Goal: Information Seeking & Learning: Learn about a topic

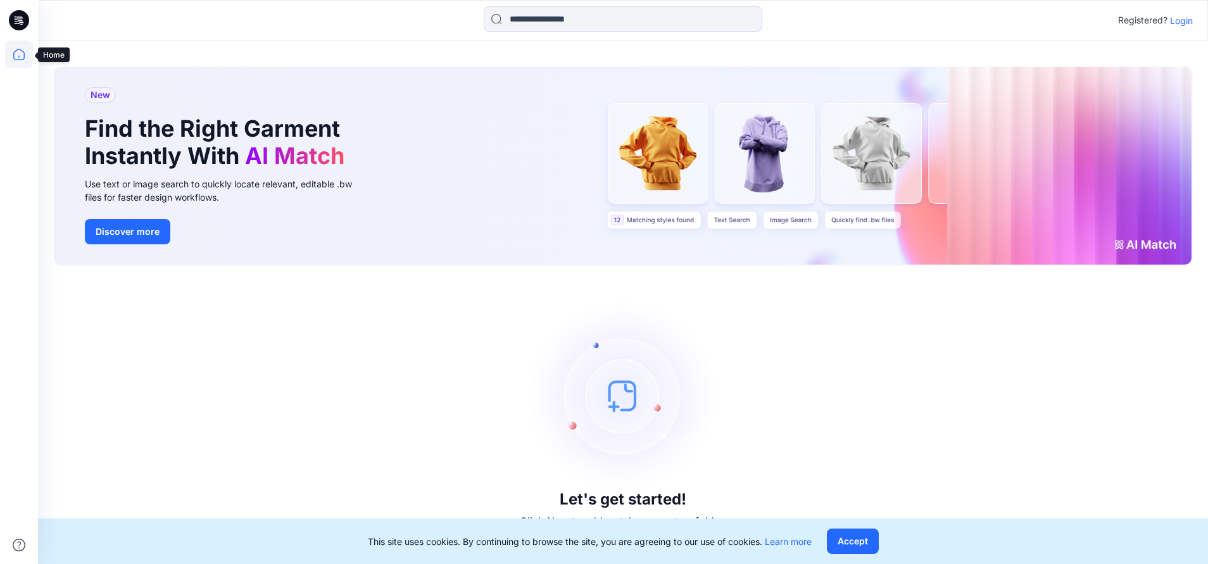
click at [12, 54] on icon at bounding box center [19, 55] width 28 height 28
click at [15, 53] on icon at bounding box center [18, 54] width 11 height 11
click at [24, 48] on icon at bounding box center [19, 55] width 28 height 28
drag, startPoint x: 15, startPoint y: 67, endPoint x: 14, endPoint y: 60, distance: 7.6
click at [14, 60] on div at bounding box center [19, 303] width 28 height 524
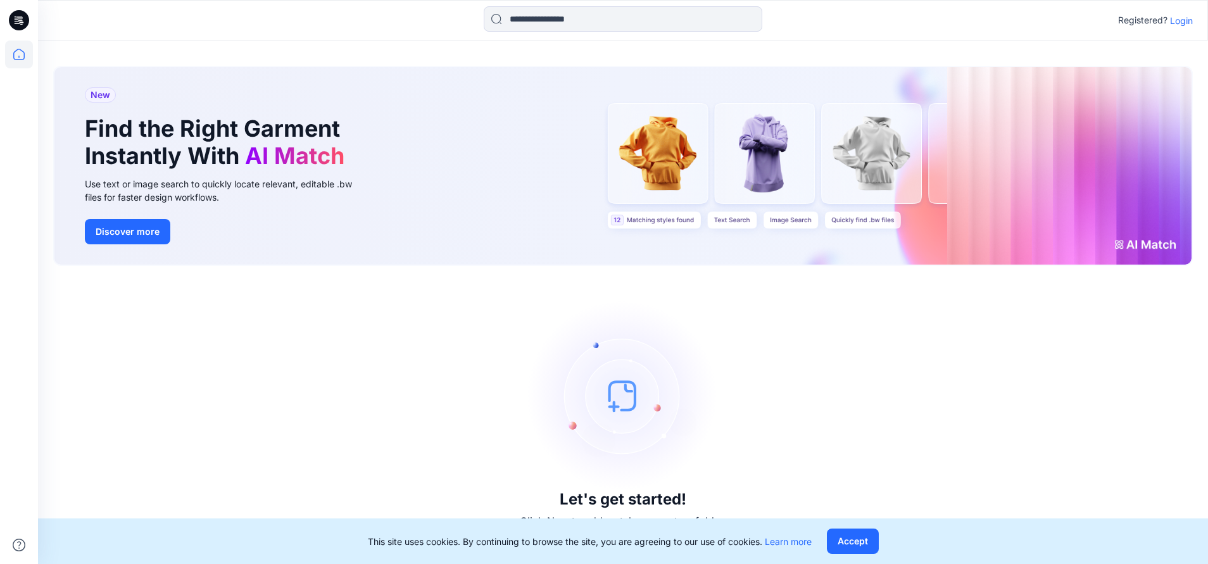
click at [25, 24] on icon at bounding box center [19, 20] width 20 height 20
click at [22, 23] on icon at bounding box center [21, 22] width 4 height 1
click at [616, 374] on img at bounding box center [623, 396] width 190 height 190
click at [617, 504] on h3 "Let's get started!" at bounding box center [623, 500] width 127 height 18
click at [616, 506] on h3 "Let's get started!" at bounding box center [623, 500] width 127 height 18
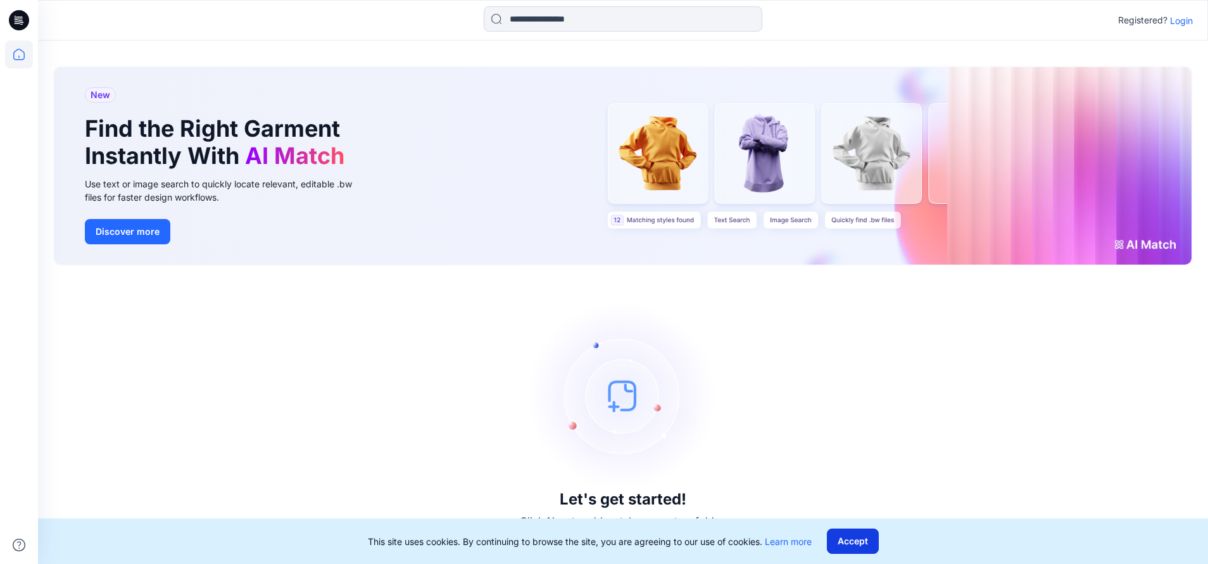
click at [852, 550] on button "Accept" at bounding box center [853, 541] width 52 height 25
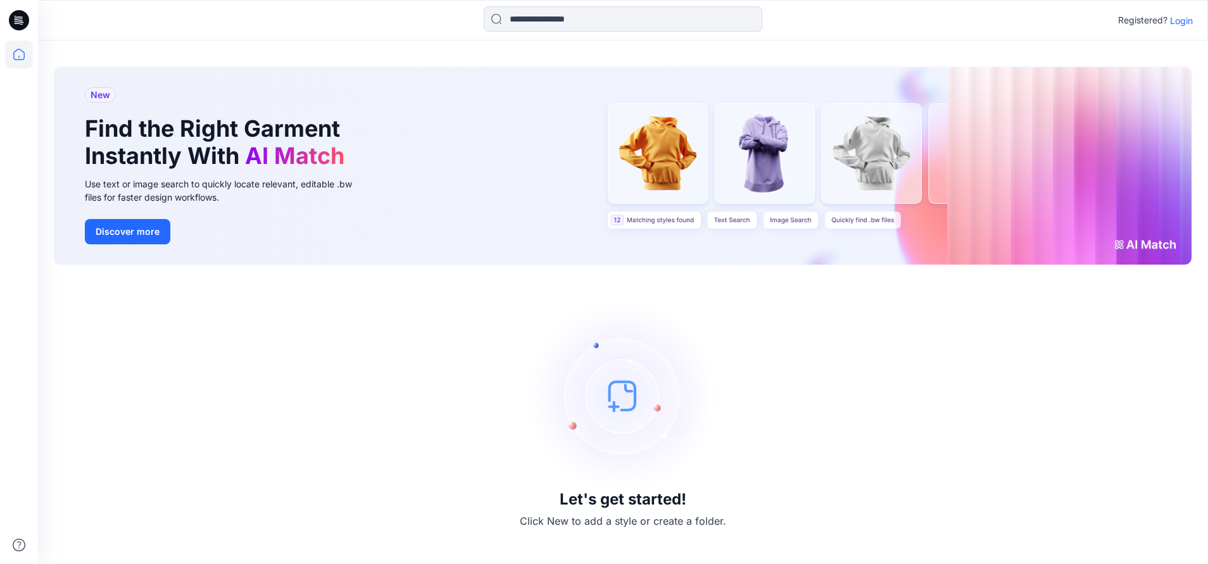
click at [585, 502] on h3 "Let's get started!" at bounding box center [623, 500] width 127 height 18
drag, startPoint x: 614, startPoint y: 405, endPoint x: 614, endPoint y: 395, distance: 10.1
click at [614, 395] on img at bounding box center [623, 396] width 190 height 190
drag, startPoint x: 612, startPoint y: 396, endPoint x: 604, endPoint y: 398, distance: 7.7
click at [612, 397] on img at bounding box center [623, 396] width 190 height 190
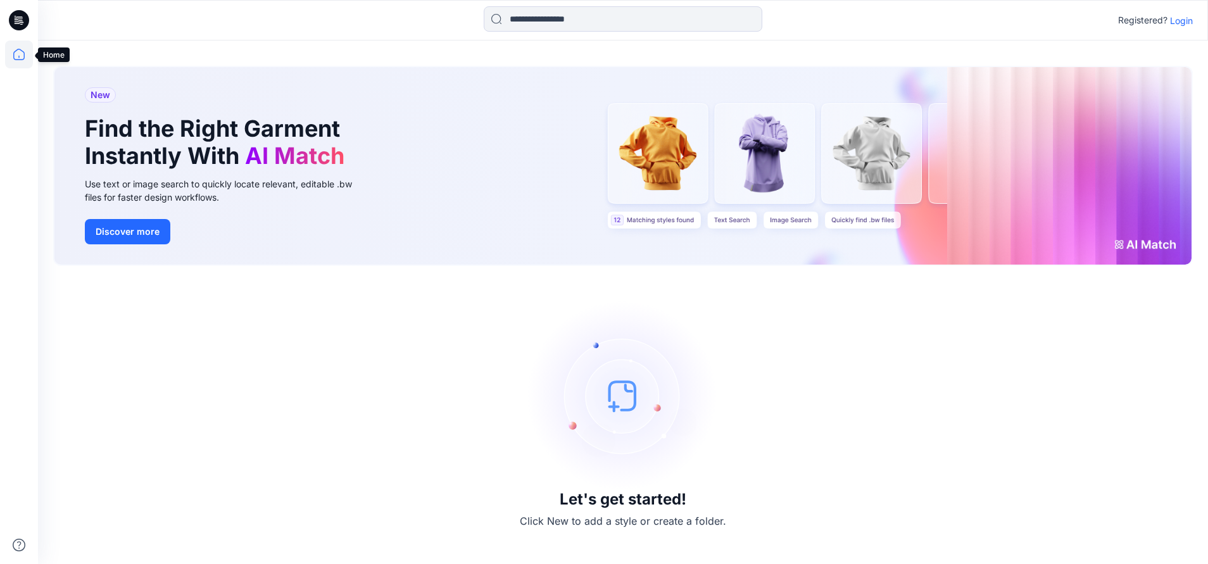
click at [9, 56] on icon at bounding box center [19, 55] width 28 height 28
click at [24, 60] on icon at bounding box center [19, 55] width 28 height 28
click at [1182, 20] on p "Login" at bounding box center [1181, 20] width 23 height 13
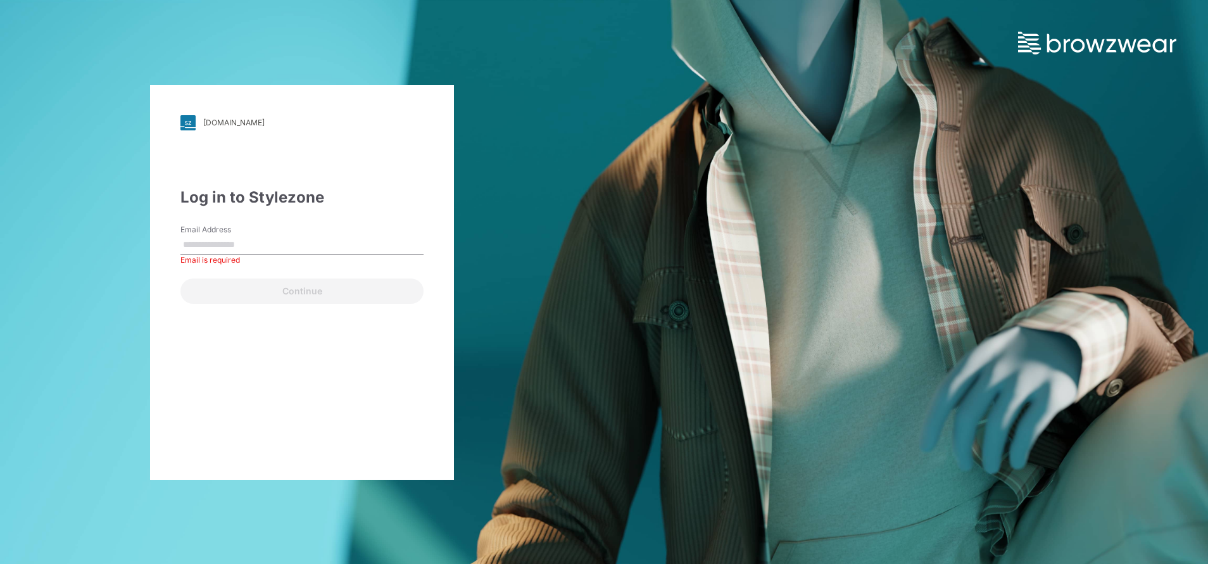
click at [246, 240] on input "Email Address" at bounding box center [301, 245] width 243 height 19
paste input "**********"
type input "**********"
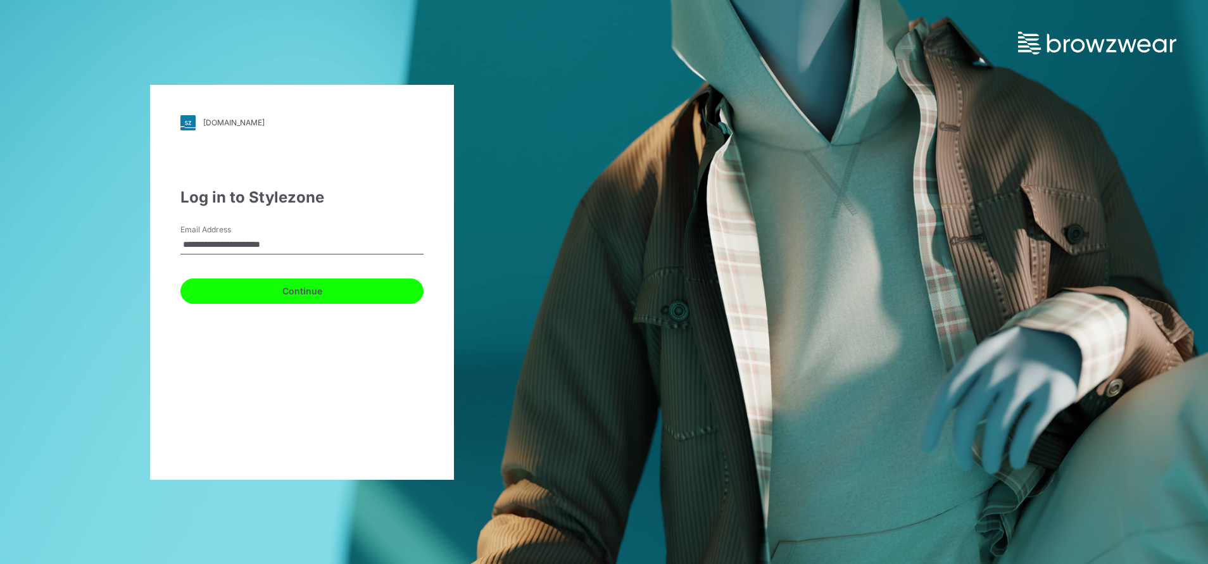
click at [317, 298] on button "Continue" at bounding box center [301, 291] width 243 height 25
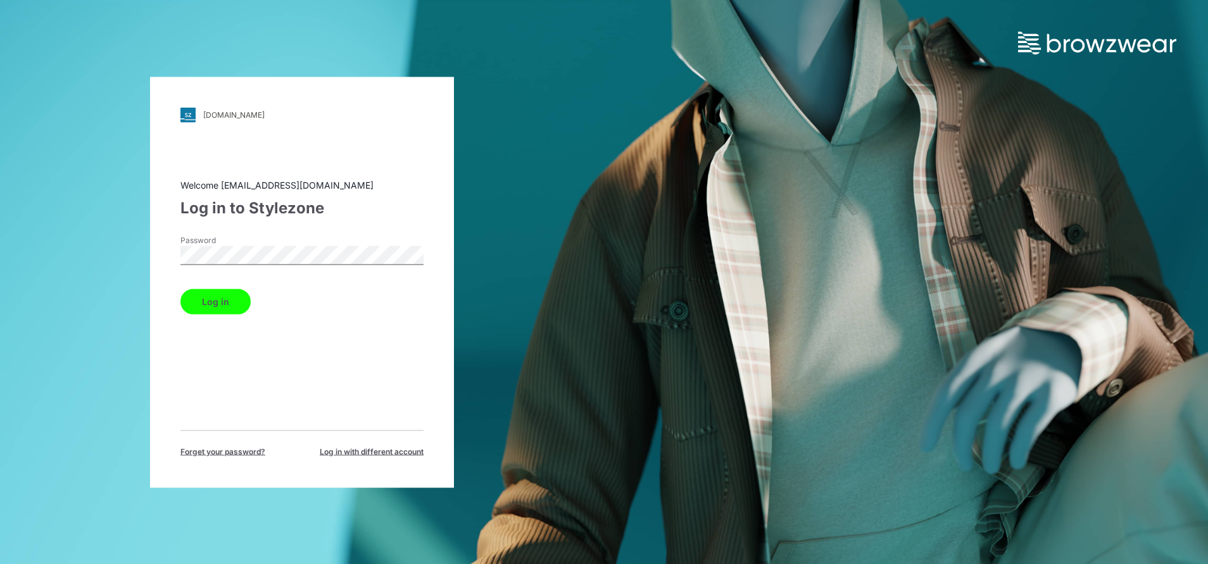
click at [222, 300] on button "Log in" at bounding box center [215, 301] width 70 height 25
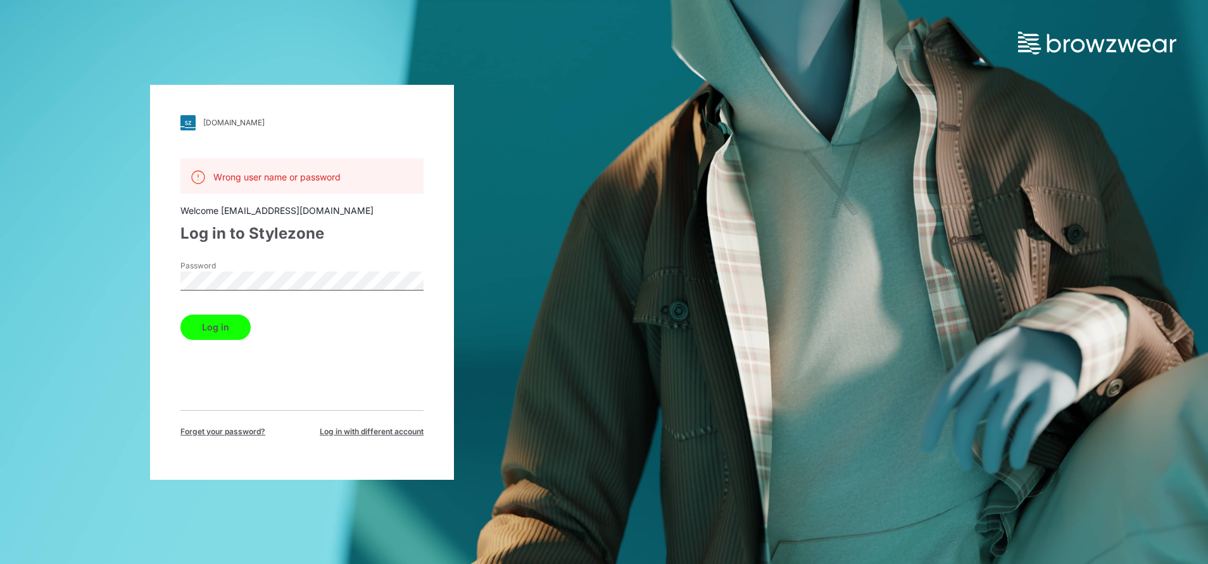
click at [151, 259] on div "[DOMAIN_NAME] Loading... Wrong user name or password Welcome [EMAIL_ADDRESS][DO…" at bounding box center [302, 282] width 304 height 395
click at [199, 324] on button "Log in" at bounding box center [215, 327] width 70 height 25
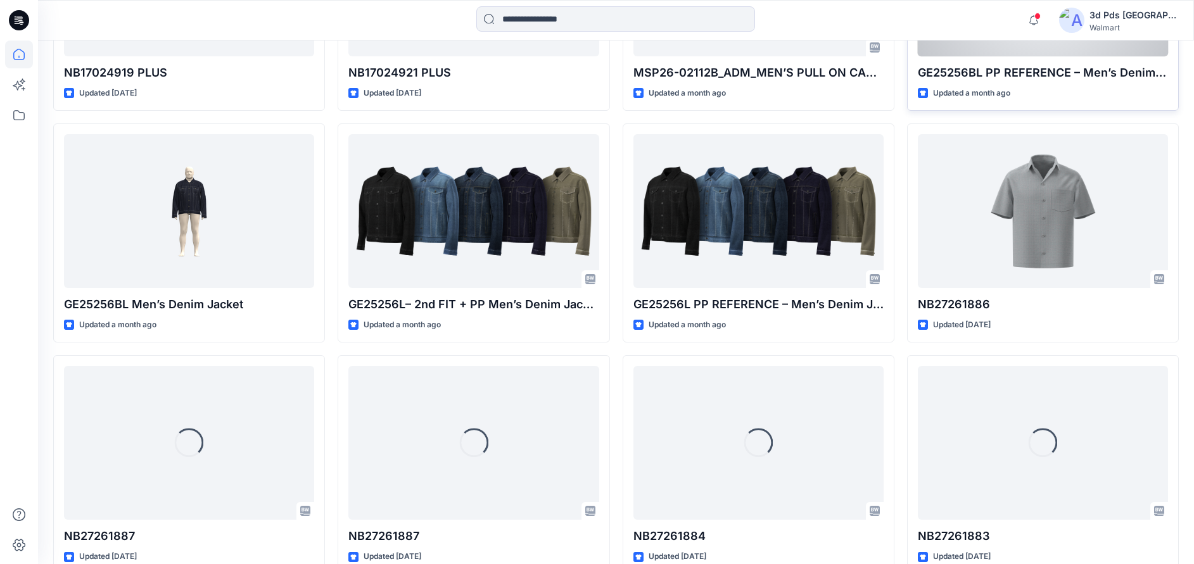
scroll to position [770, 0]
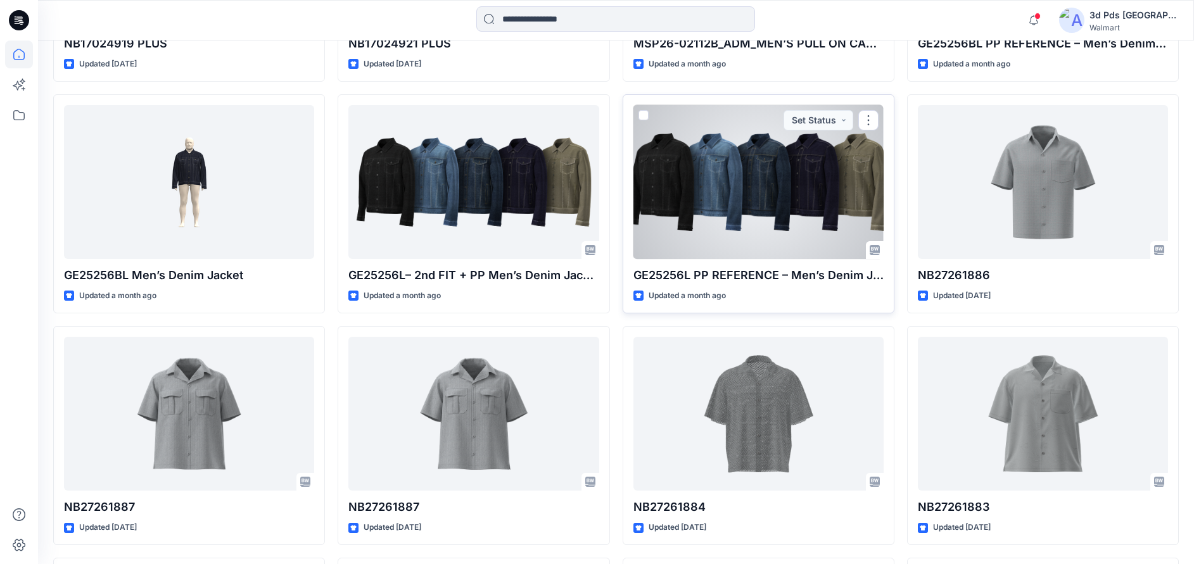
click at [811, 225] on div at bounding box center [758, 182] width 250 height 155
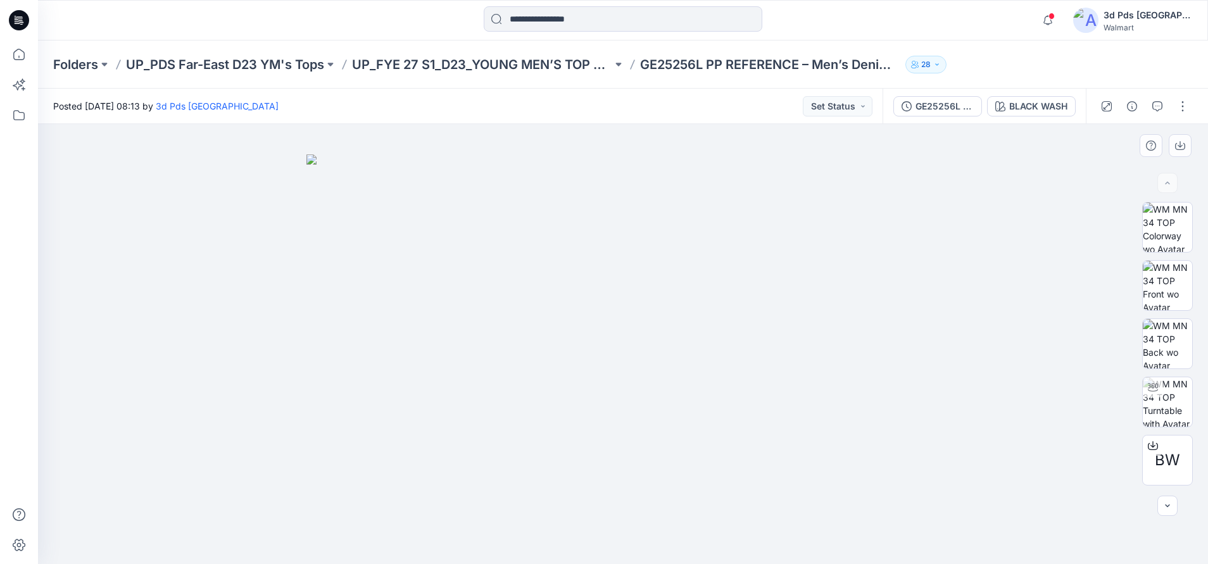
click at [702, 307] on img at bounding box center [623, 360] width 633 height 410
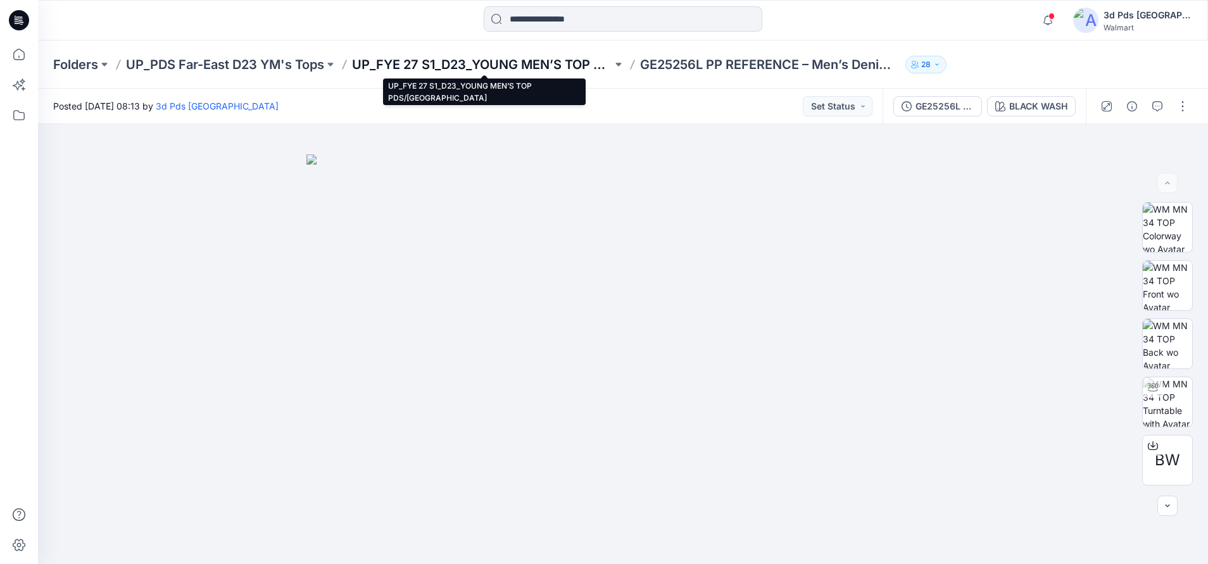
click at [469, 70] on p "UP_FYE 27 S1_D23_YOUNG MEN’S TOP PDS/[GEOGRAPHIC_DATA]" at bounding box center [482, 65] width 260 height 18
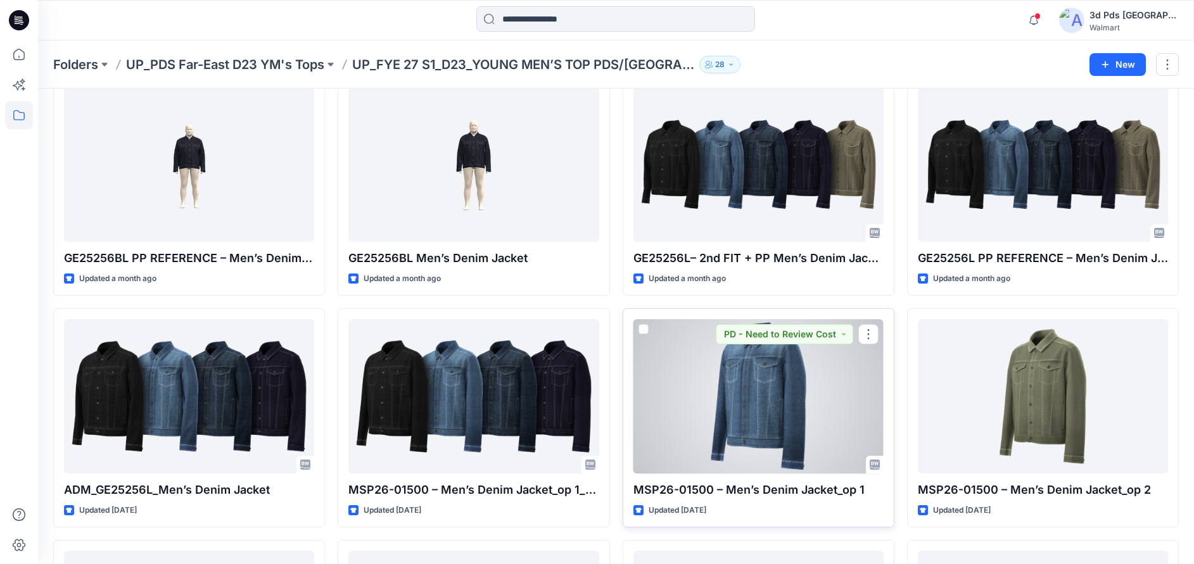
scroll to position [95, 0]
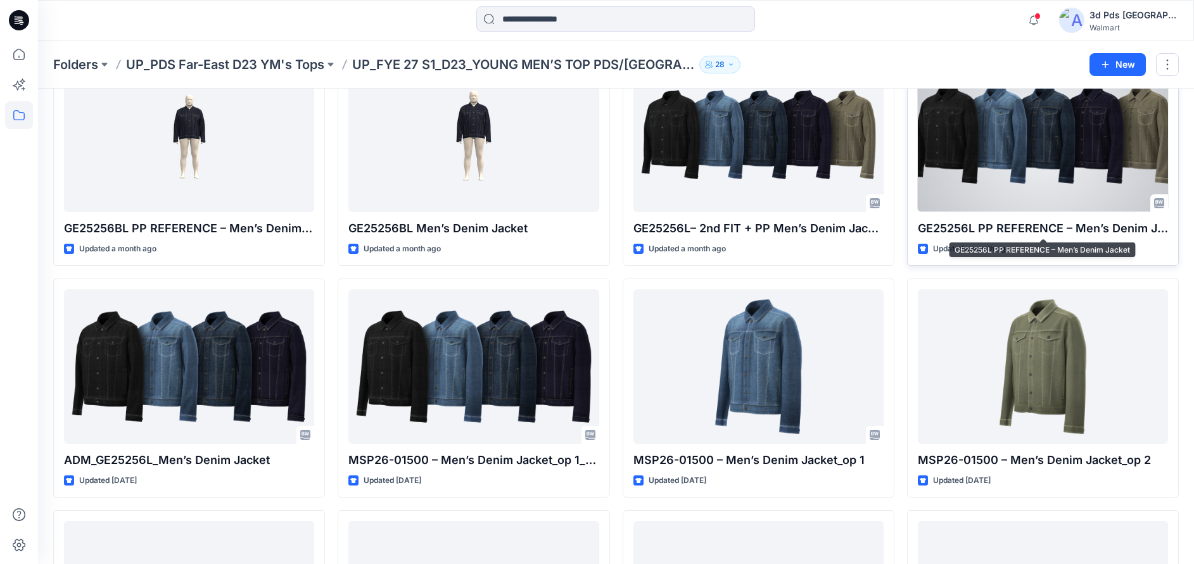
click at [985, 227] on p "GE25256L PP REFERENCE – Men’s Denim Jacket" at bounding box center [1043, 229] width 250 height 18
click at [946, 179] on div at bounding box center [1043, 135] width 250 height 155
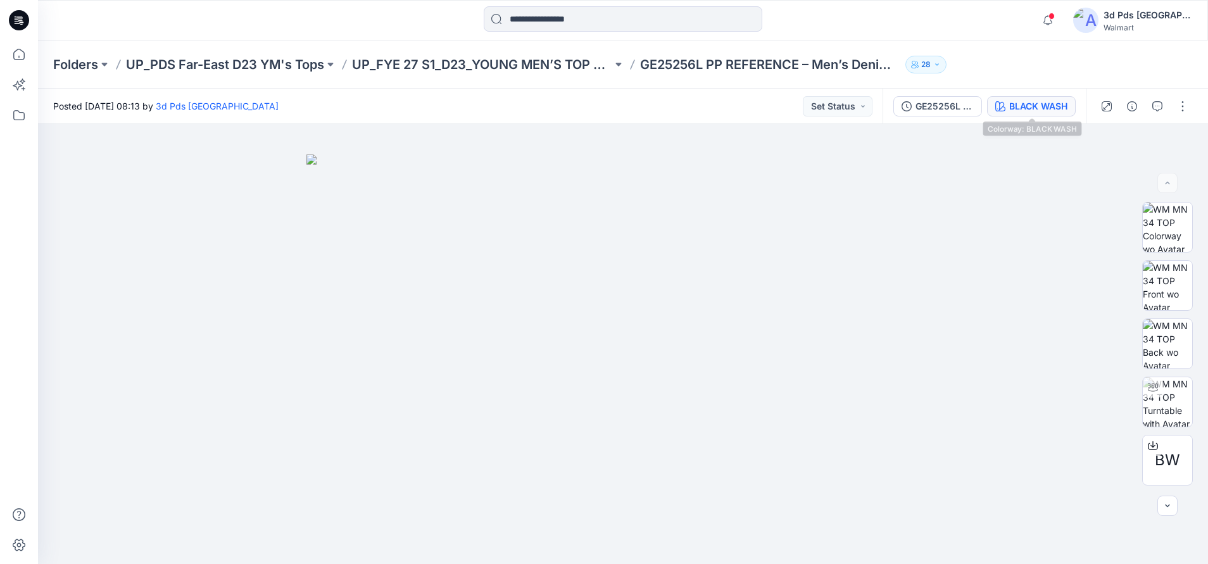
click at [1025, 106] on div "BLACK WASH" at bounding box center [1038, 106] width 58 height 14
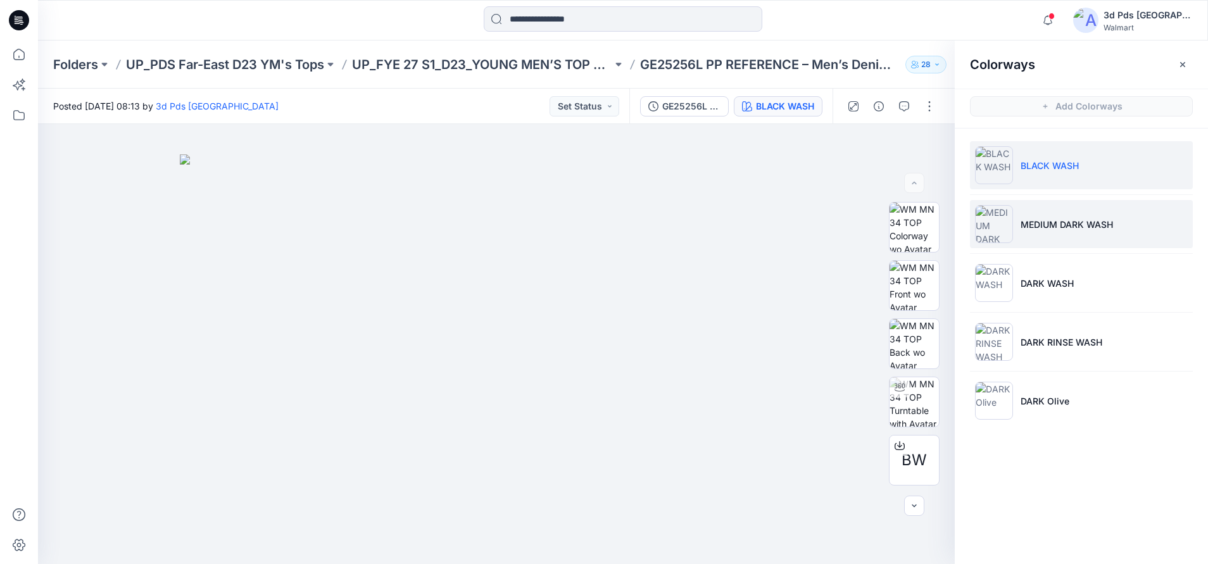
drag, startPoint x: 1037, startPoint y: 229, endPoint x: 999, endPoint y: 244, distance: 41.5
click at [1036, 229] on p "MEDIUM DARK WASH" at bounding box center [1067, 224] width 92 height 13
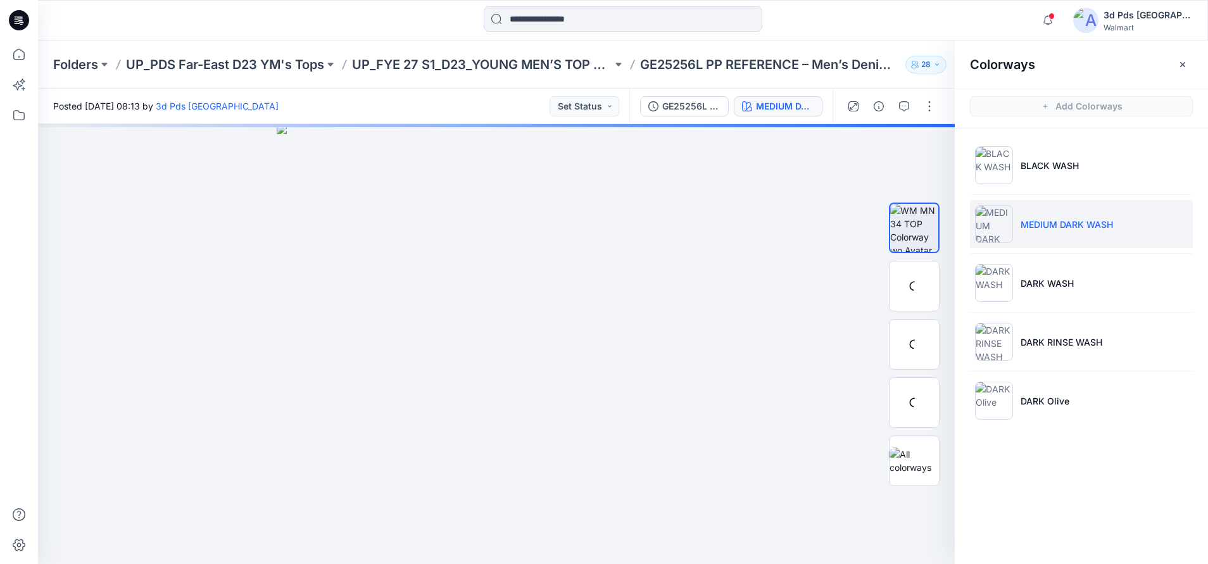
click at [993, 226] on img at bounding box center [994, 224] width 38 height 38
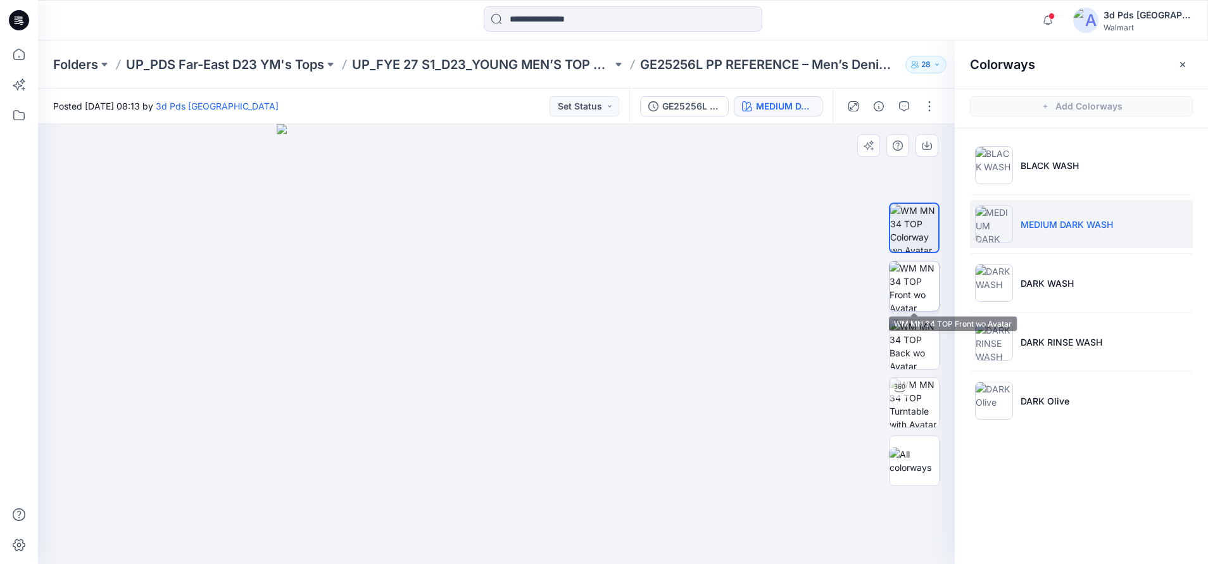
click at [902, 292] on img at bounding box center [914, 286] width 49 height 49
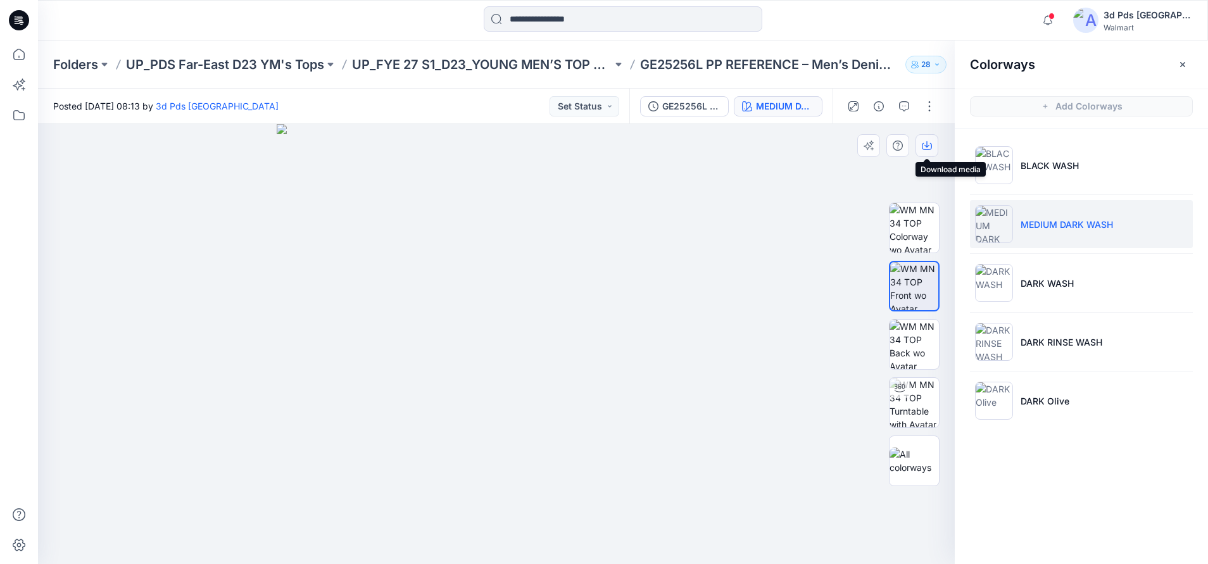
click at [925, 144] on icon "button" at bounding box center [927, 146] width 10 height 10
click at [926, 145] on icon "button" at bounding box center [927, 146] width 10 height 10
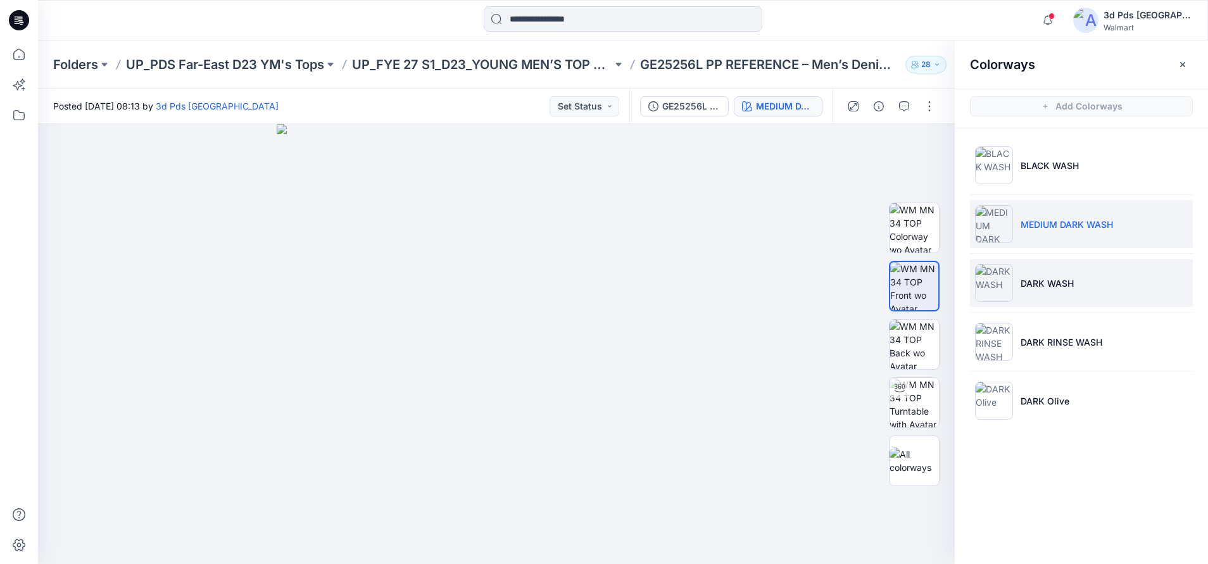
click at [1048, 298] on li "DARK WASH" at bounding box center [1081, 283] width 223 height 48
click at [1038, 287] on p "DARK WASH" at bounding box center [1047, 283] width 53 height 13
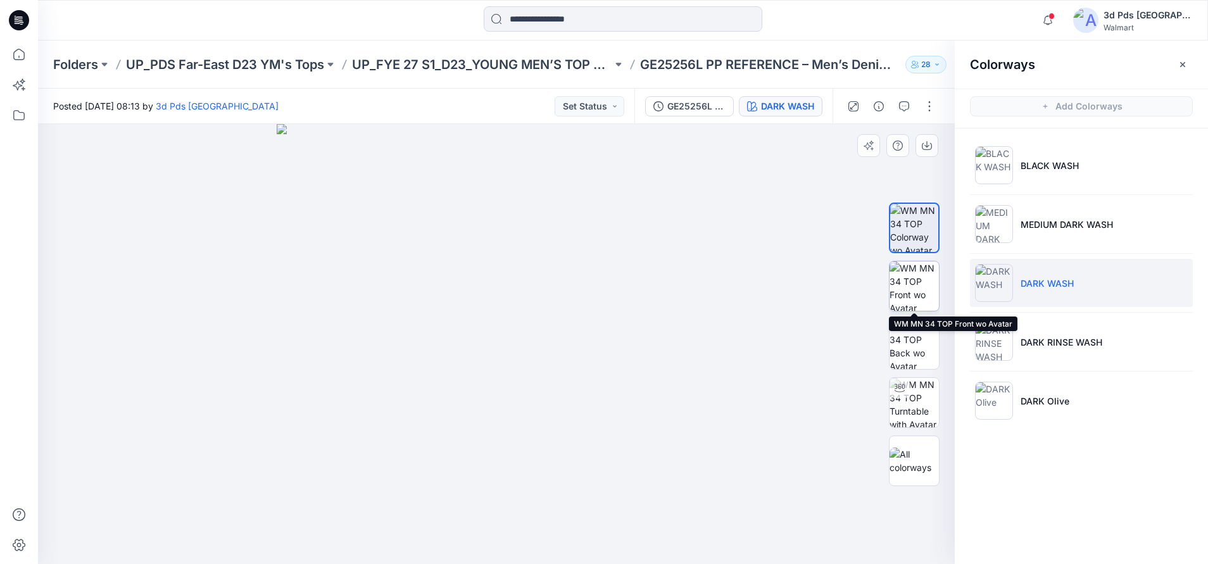
click at [907, 281] on img at bounding box center [914, 286] width 49 height 49
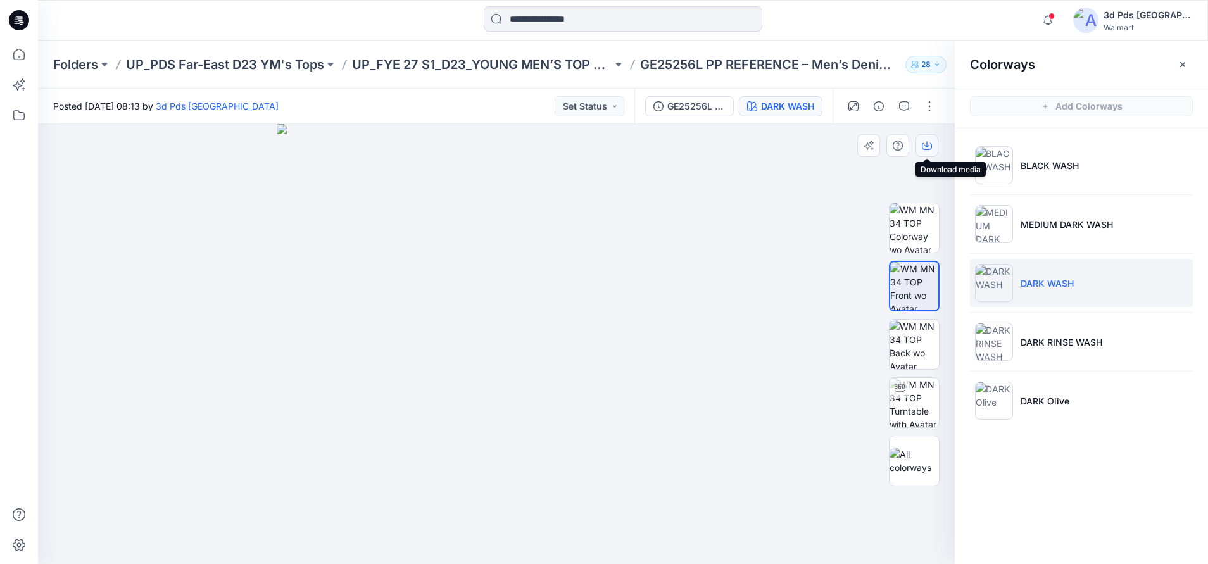
click at [928, 145] on icon "button" at bounding box center [927, 146] width 10 height 10
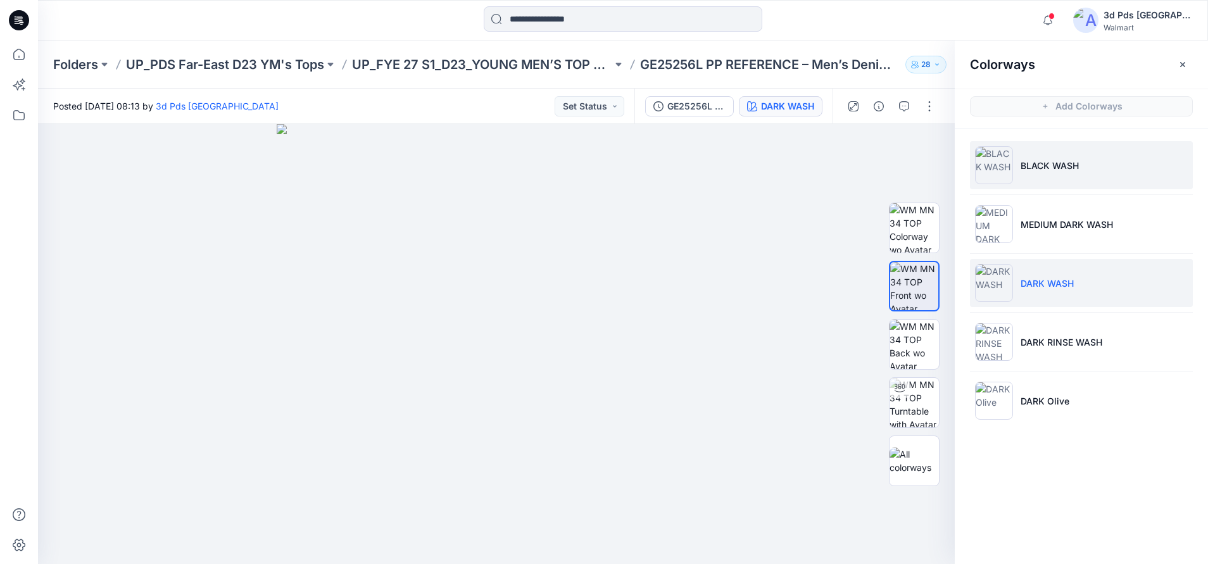
click at [1108, 178] on li "BLACK WASH" at bounding box center [1081, 165] width 223 height 48
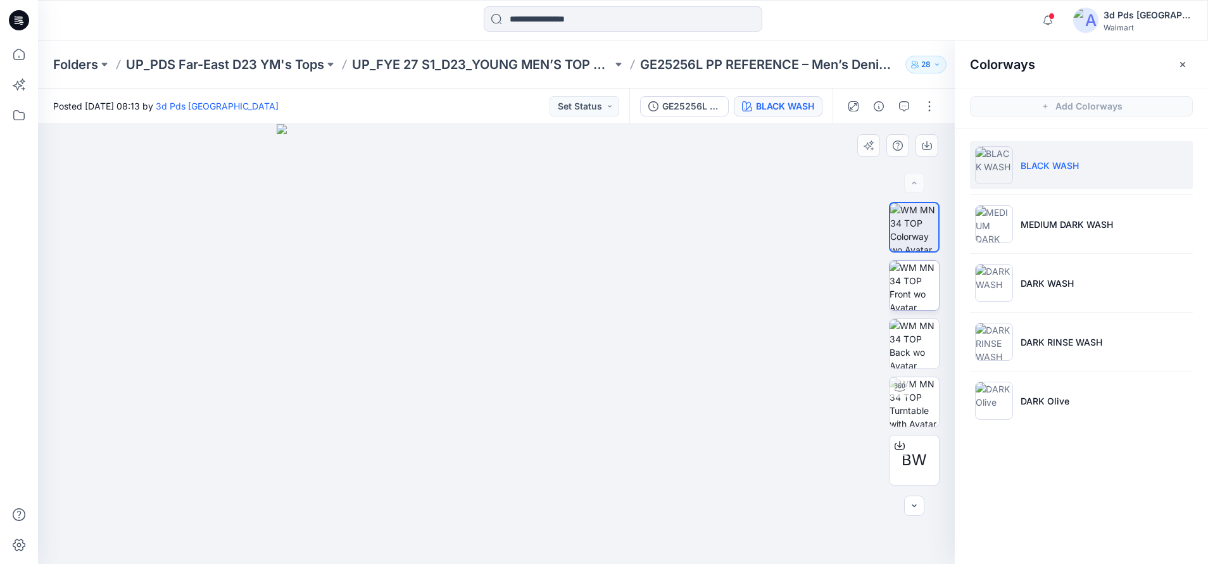
click at [933, 291] on img at bounding box center [914, 285] width 49 height 49
click at [928, 144] on icon "button" at bounding box center [927, 146] width 10 height 10
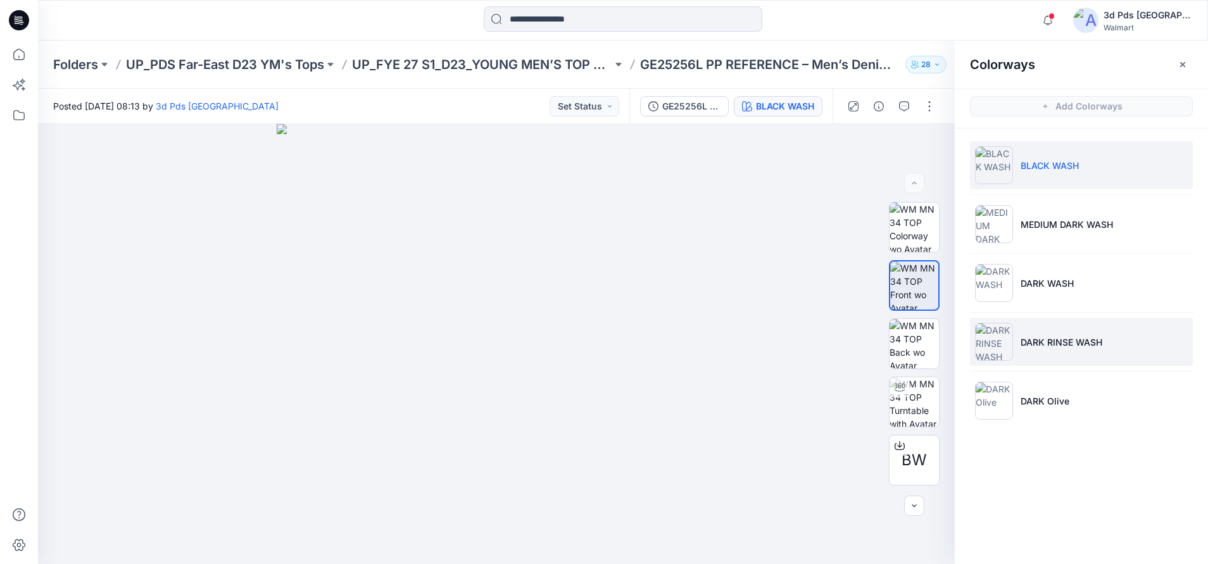
click at [1083, 339] on p "DARK RINSE WASH" at bounding box center [1062, 342] width 82 height 13
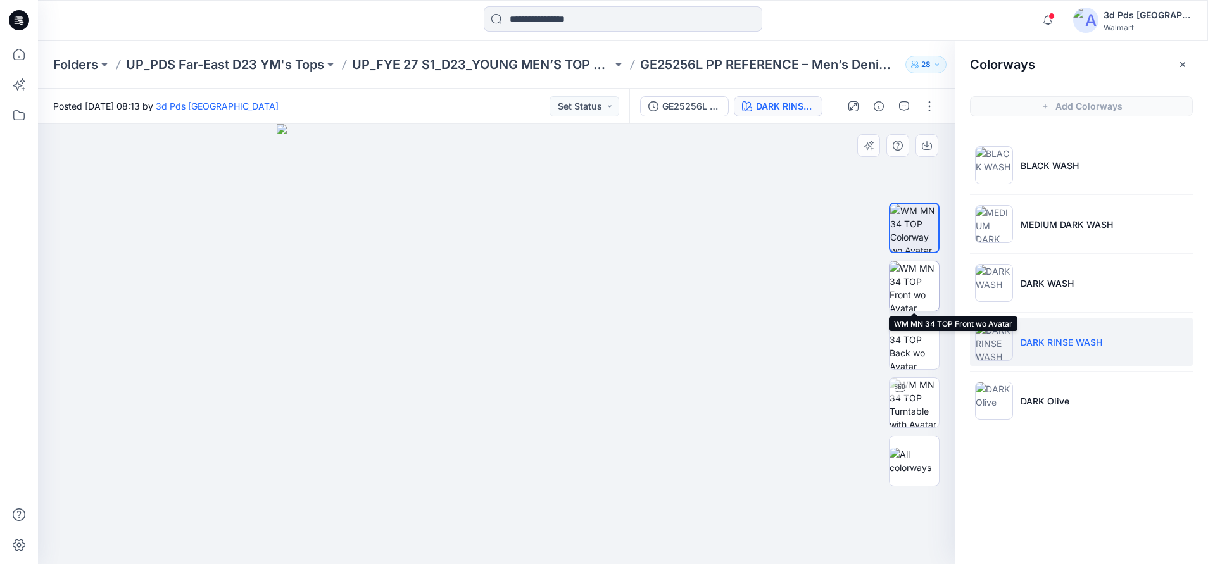
click at [924, 288] on img at bounding box center [914, 286] width 49 height 49
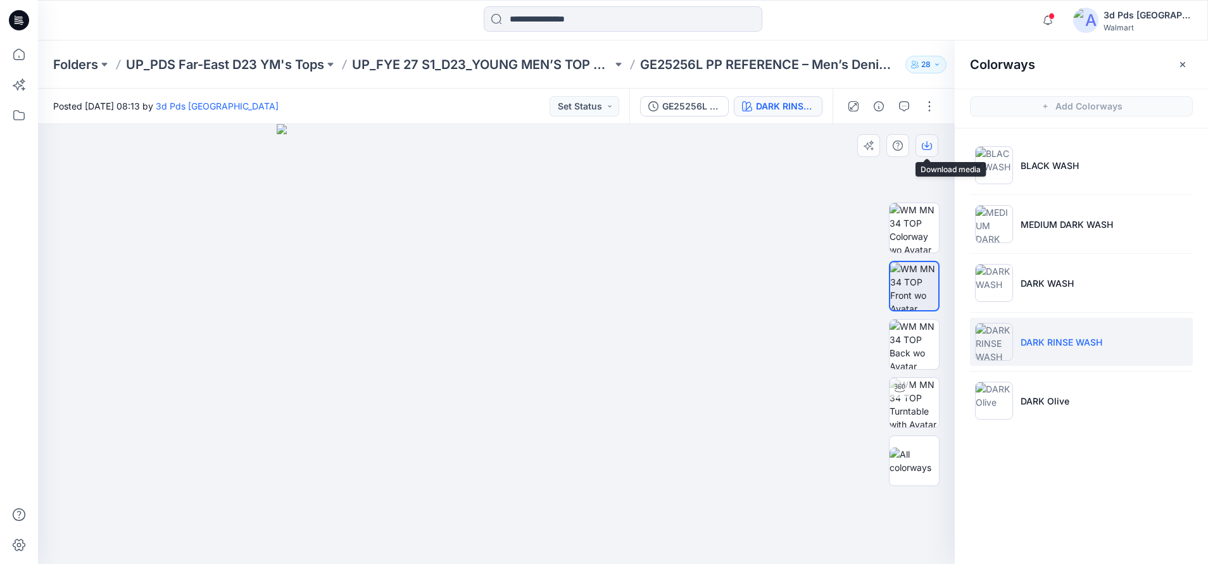
click at [927, 143] on icon "button" at bounding box center [927, 144] width 5 height 6
click at [1118, 495] on div "Colorways Add Colorways BLACK WASH MEDIUM DARK WASH DARK WASH DARK RINSE WASH D…" at bounding box center [1081, 303] width 253 height 524
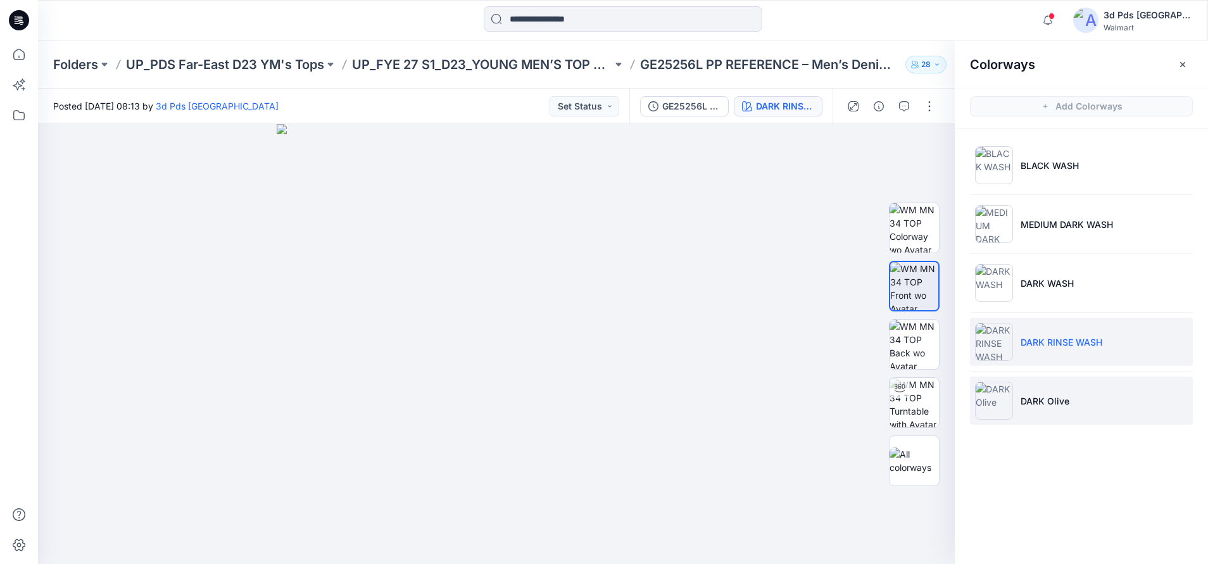
drag, startPoint x: 1054, startPoint y: 405, endPoint x: 1048, endPoint y: 409, distance: 7.4
click at [1053, 405] on p "DARK Olive" at bounding box center [1045, 401] width 49 height 13
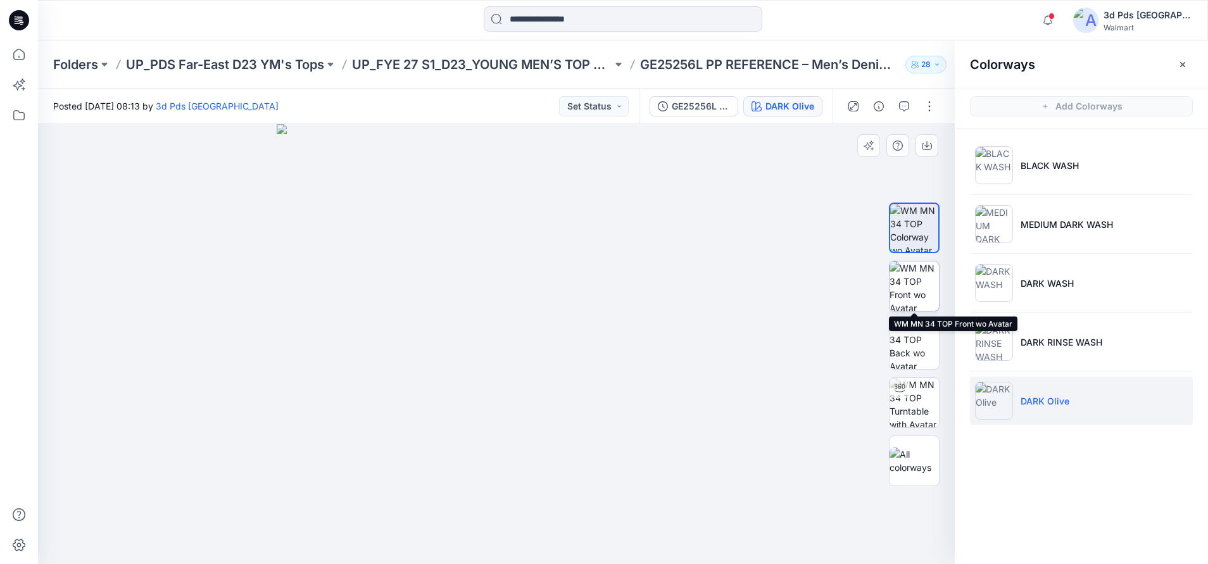
click at [908, 286] on img at bounding box center [914, 286] width 49 height 49
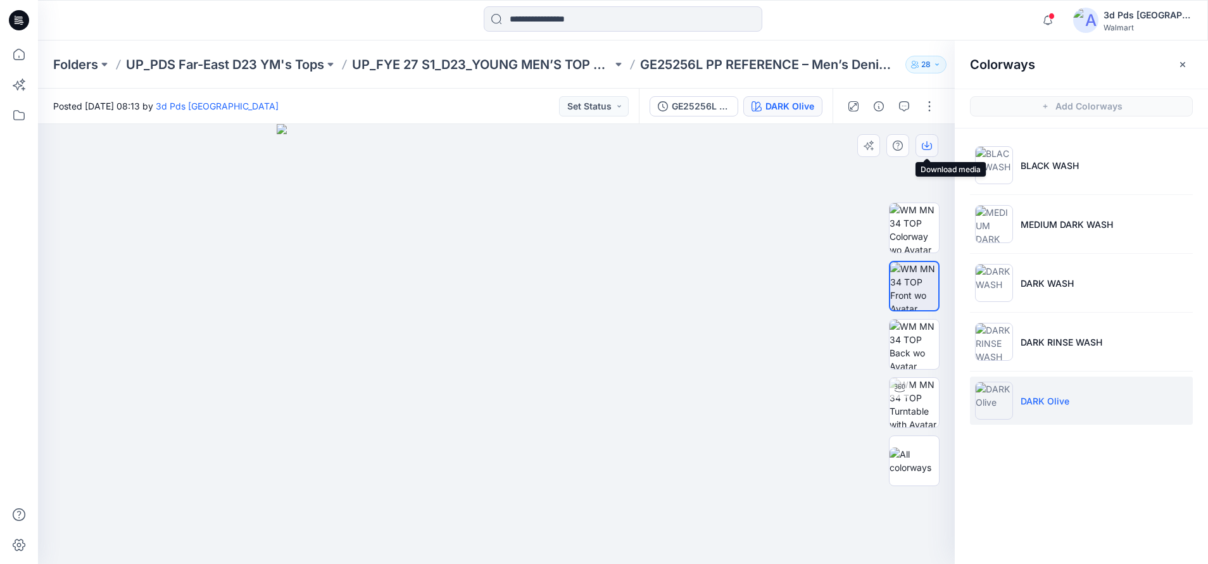
click at [926, 143] on icon "button" at bounding box center [927, 146] width 10 height 10
